Goal: Task Accomplishment & Management: Use online tool/utility

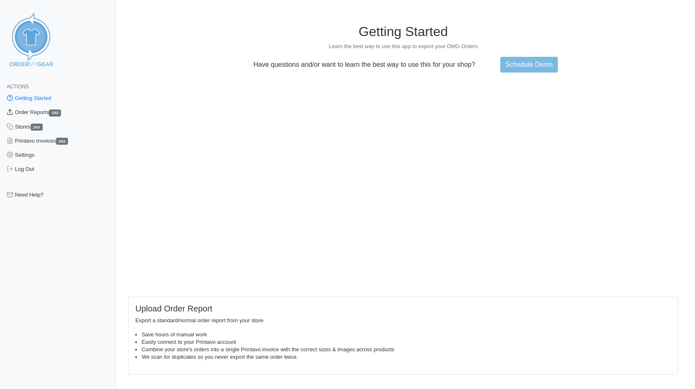
click at [27, 112] on link "Order Reports 252" at bounding box center [58, 112] width 116 height 14
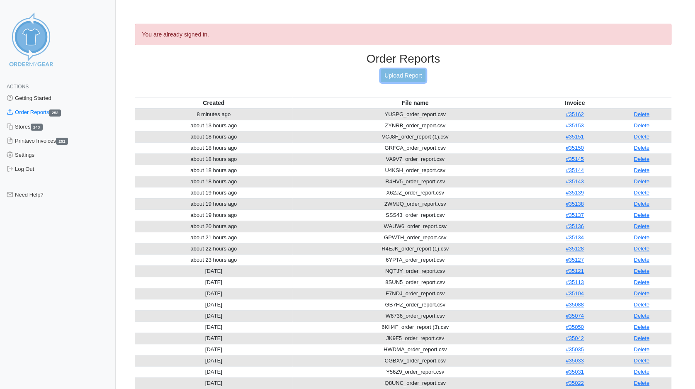
click at [408, 73] on link "Upload Report" at bounding box center [403, 75] width 45 height 13
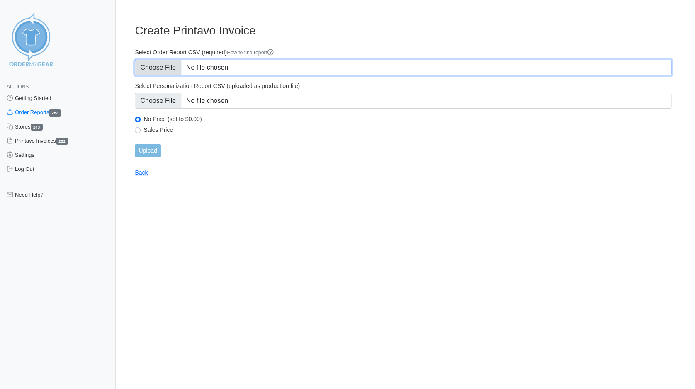
click at [167, 75] on input "Select Order Report CSV (required) How to find report" at bounding box center [403, 68] width 537 height 16
type input "C:\fakepath\85EDN_order_report.csv"
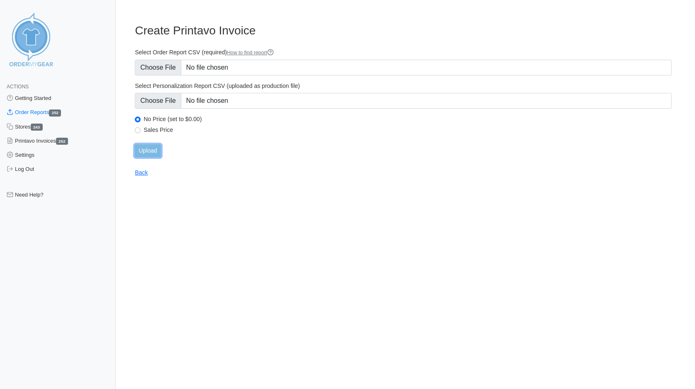
click at [147, 147] on input "Upload" at bounding box center [148, 150] width 26 height 13
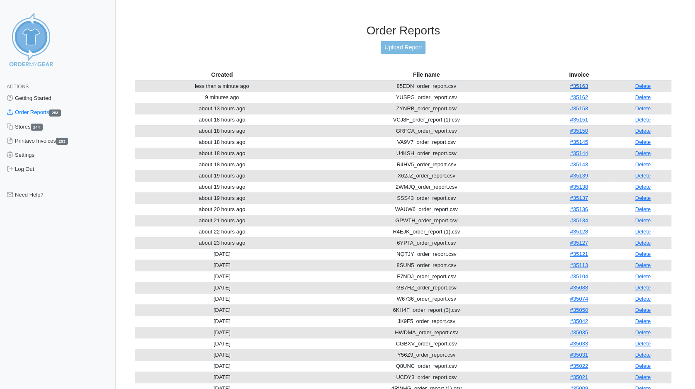
click at [577, 83] on link "#35163" at bounding box center [579, 86] width 18 height 6
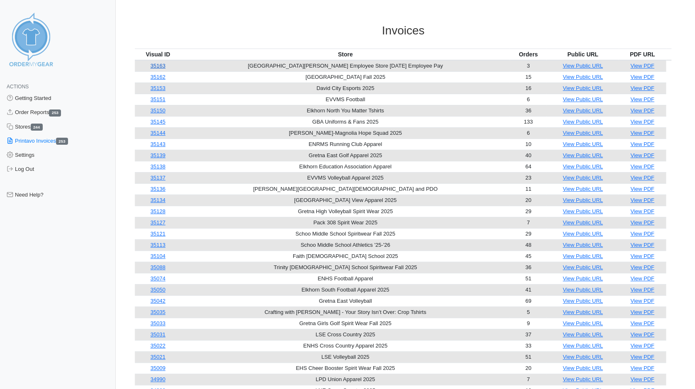
click at [162, 66] on link "35163" at bounding box center [158, 66] width 15 height 6
